Goal: Information Seeking & Learning: Learn about a topic

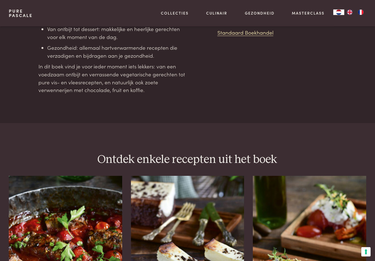
scroll to position [573, 0]
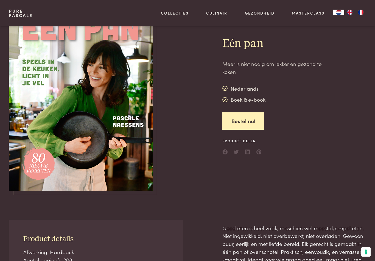
scroll to position [29, 0]
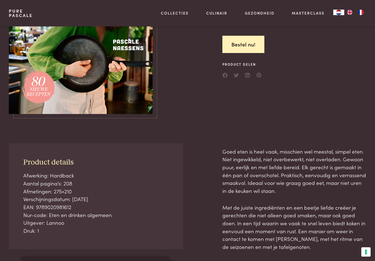
scroll to position [106, 0]
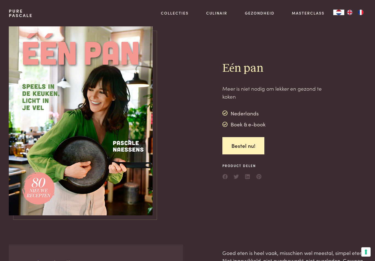
click at [362, 10] on img "FR" at bounding box center [360, 12] width 7 height 5
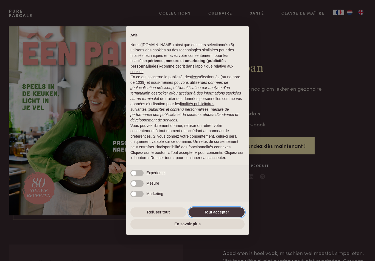
click at [220, 209] on button "Tout accepter" at bounding box center [216, 212] width 56 height 10
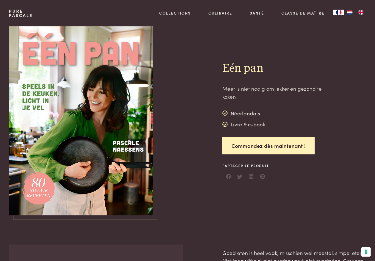
click at [350, 13] on img "NL" at bounding box center [349, 12] width 7 height 5
